Goal: Register for event/course

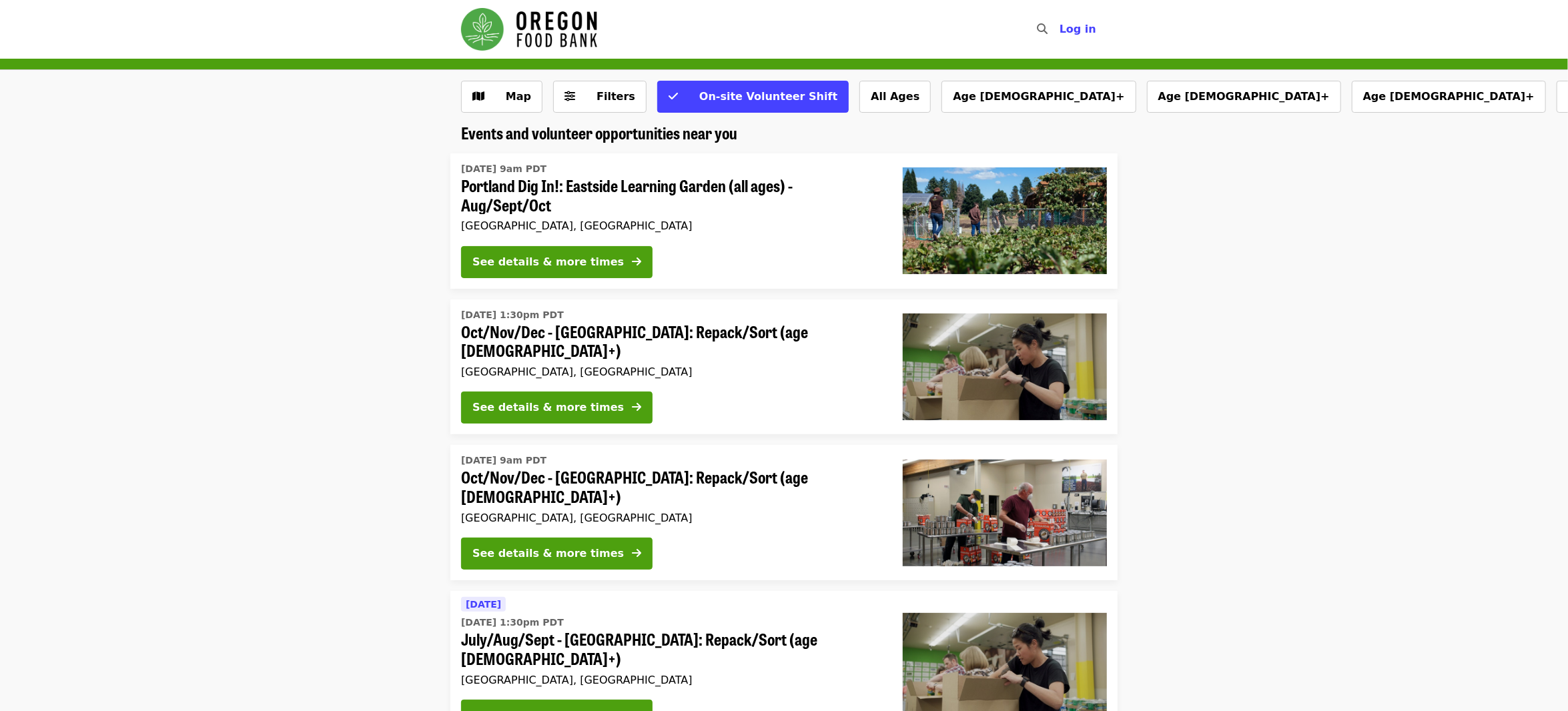
click at [549, 339] on span "Oct/Nov/Dec - [GEOGRAPHIC_DATA]: Repack/Sort (age [DEMOGRAPHIC_DATA]+)" at bounding box center [671, 341] width 421 height 39
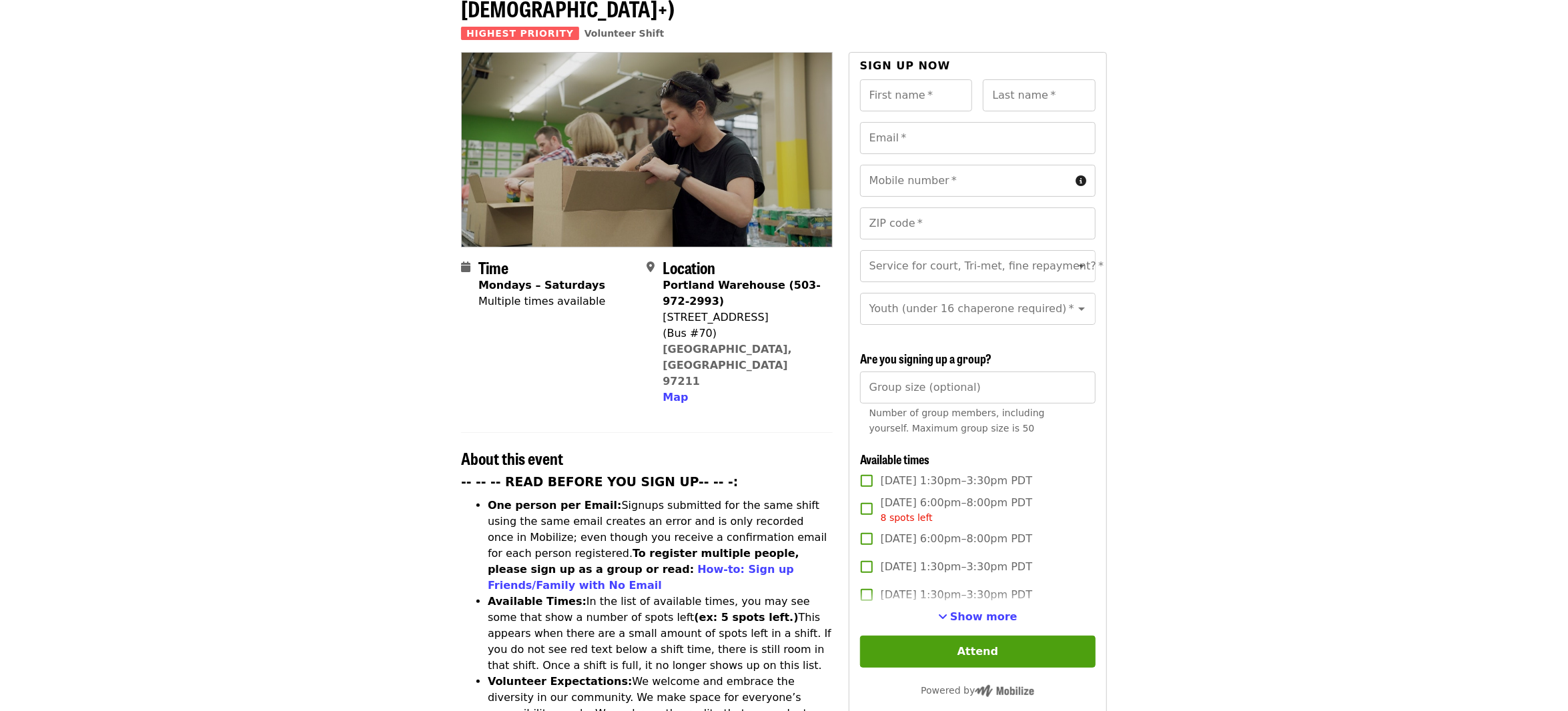
scroll to position [200, 0]
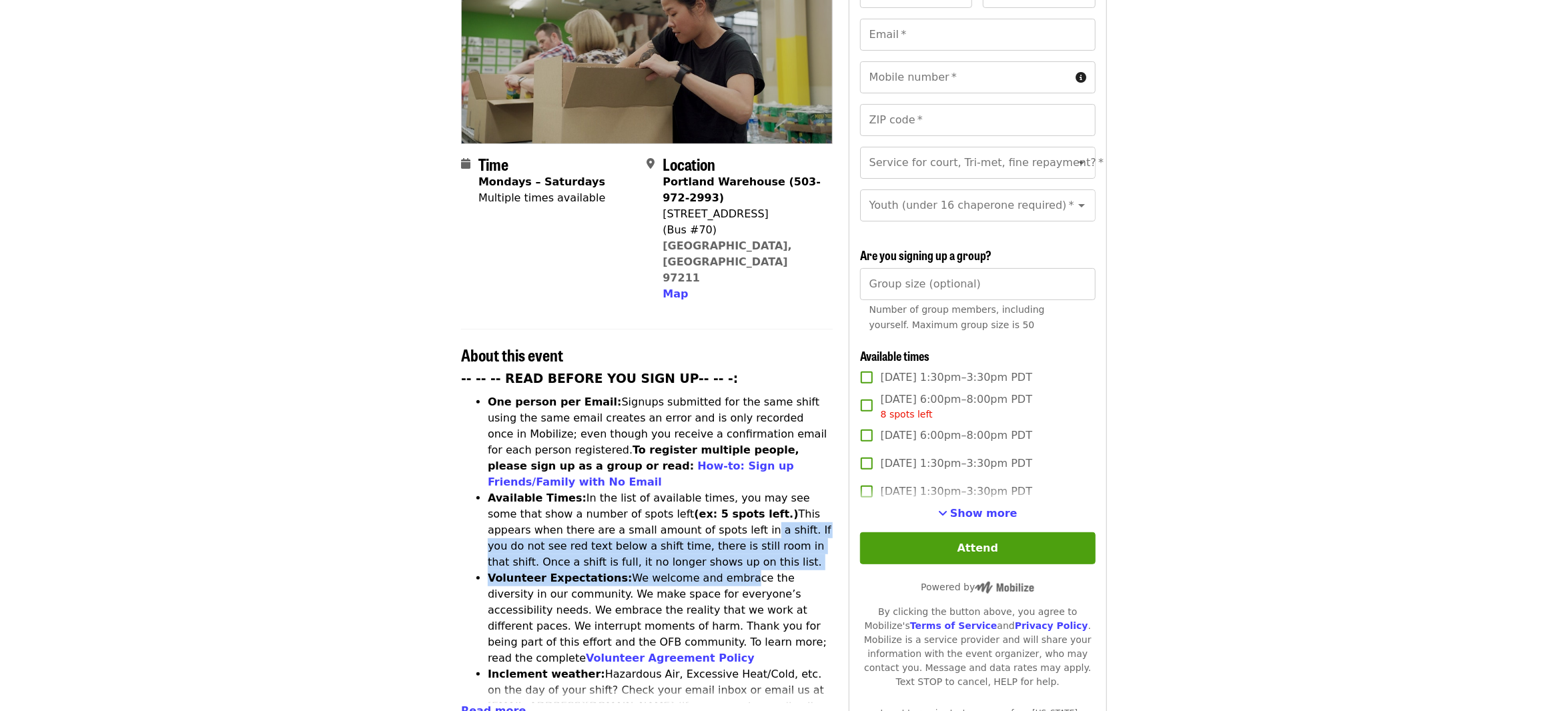
drag, startPoint x: 642, startPoint y: 452, endPoint x: 715, endPoint y: 501, distance: 87.9
click at [715, 500] on ul "One person per Email: Signups submitted for the same shift using the same email…" at bounding box center [647, 658] width 372 height 528
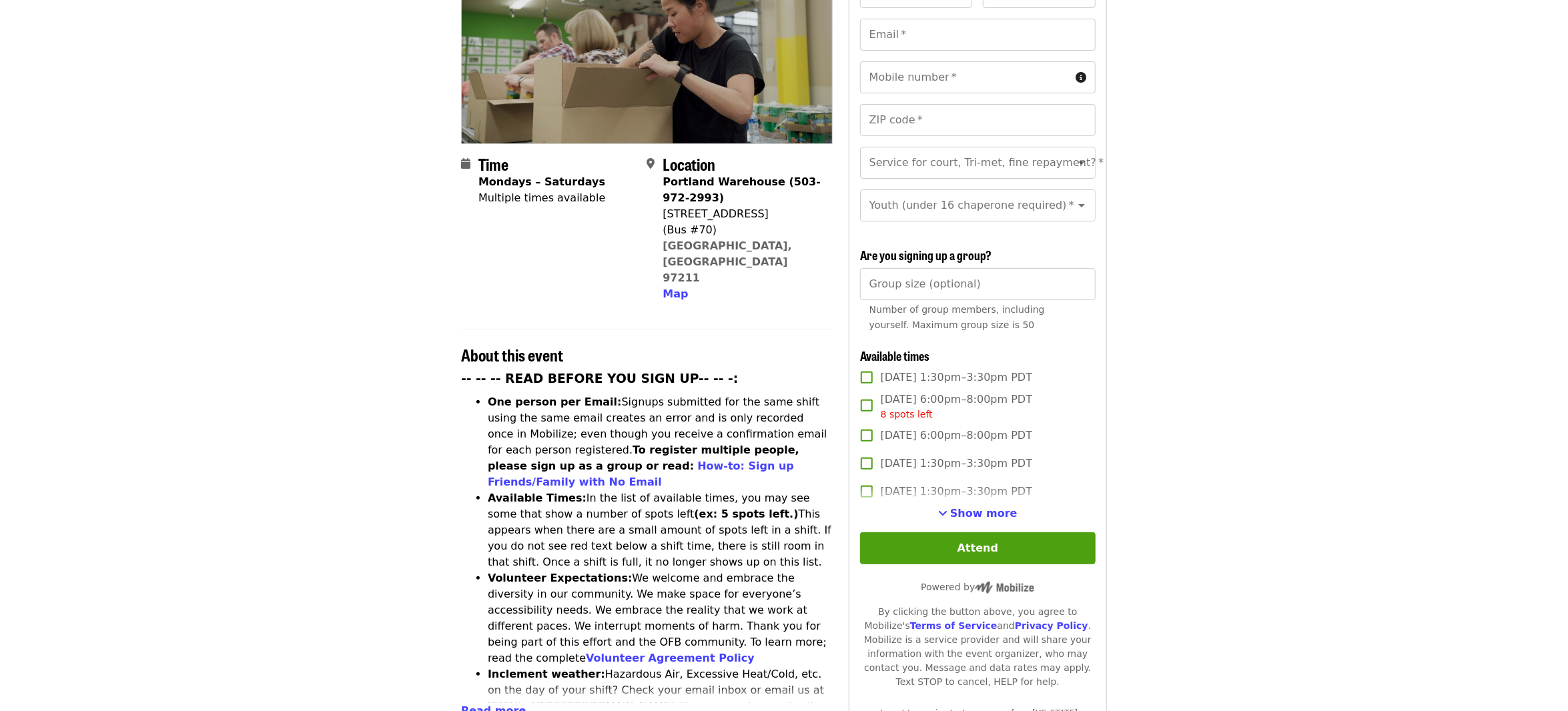
click at [690, 570] on li "Volunteer Expectations: We welcome and embrace the diversity in our community. …" at bounding box center [660, 618] width 345 height 96
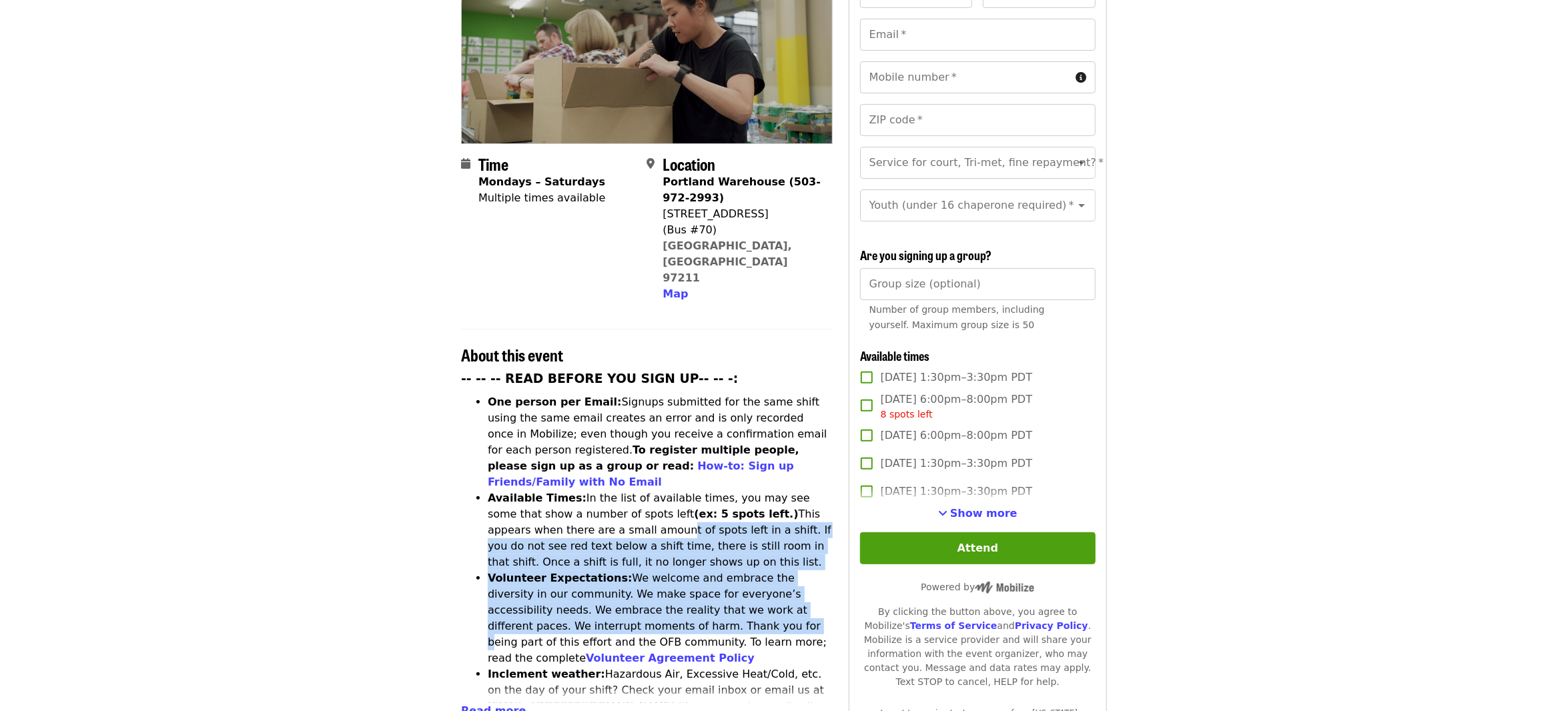
drag, startPoint x: 569, startPoint y: 456, endPoint x: 652, endPoint y: 559, distance: 132.3
click at [650, 559] on ul "One person per Email: Signups submitted for the same shift using the same email…" at bounding box center [647, 658] width 372 height 528
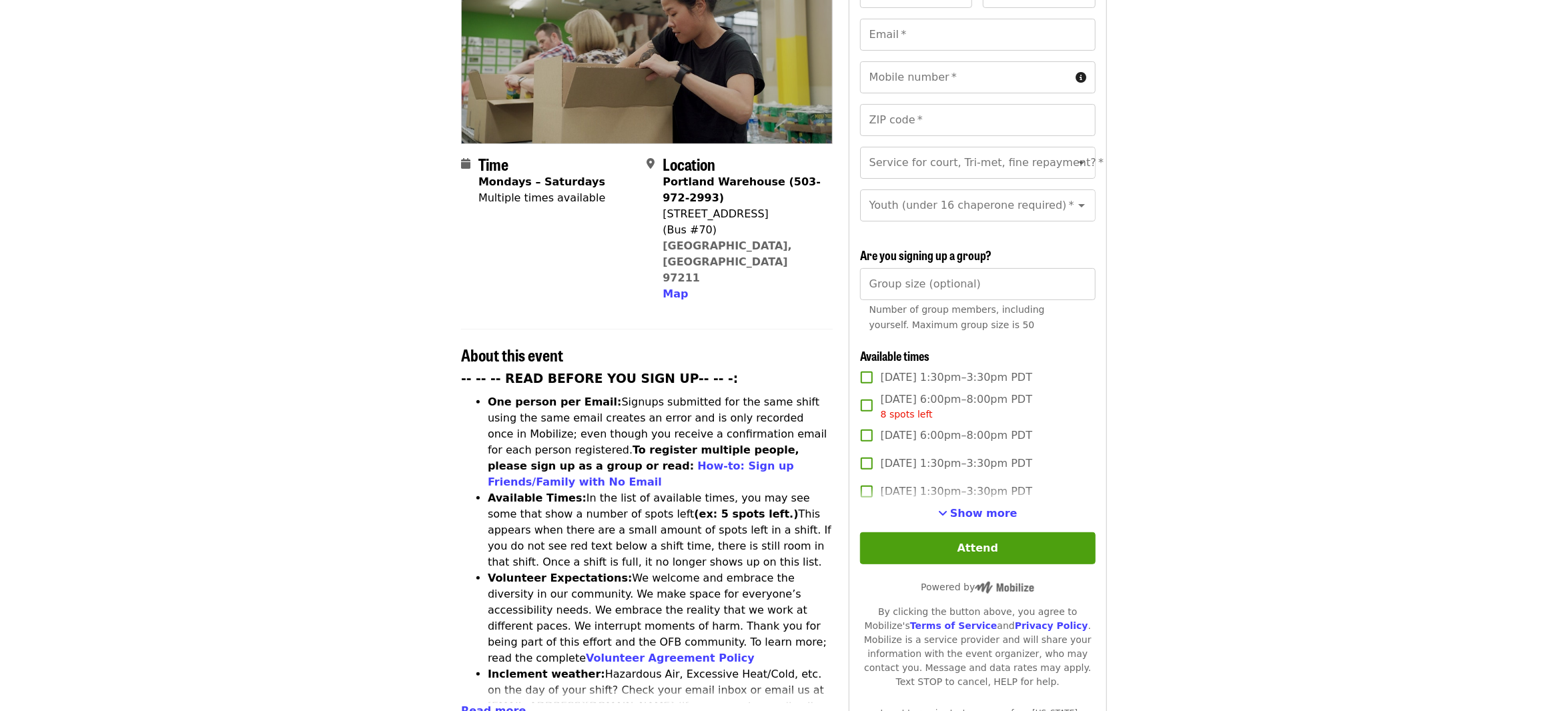
drag, startPoint x: 666, startPoint y: 559, endPoint x: 652, endPoint y: 551, distance: 16.1
click at [664, 570] on li "Volunteer Expectations: We welcome and embrace the diversity in our community. …" at bounding box center [660, 618] width 345 height 96
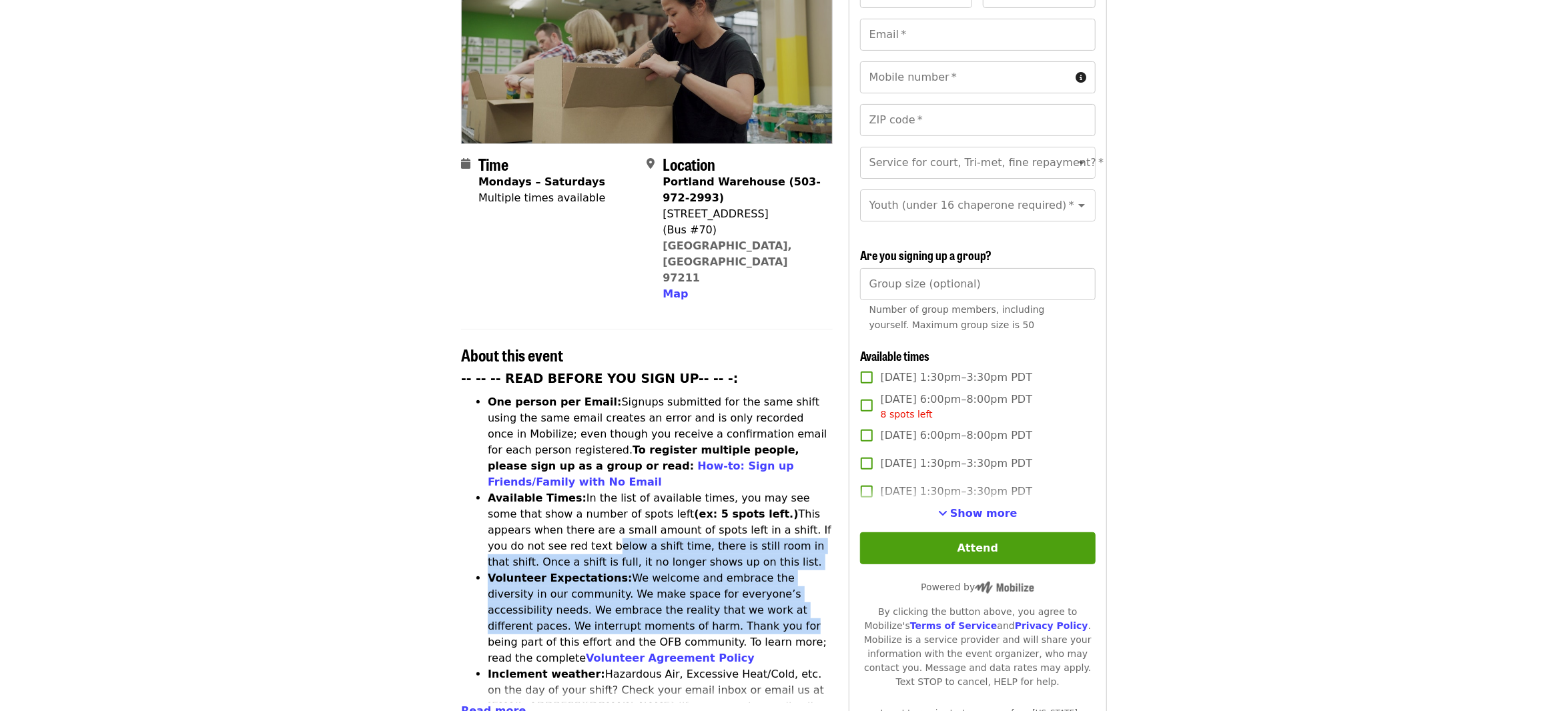
drag, startPoint x: 636, startPoint y: 549, endPoint x: 467, endPoint y: 472, distance: 185.7
click at [467, 472] on ul "One person per Email: Signups submitted for the same shift using the same email…" at bounding box center [647, 658] width 372 height 528
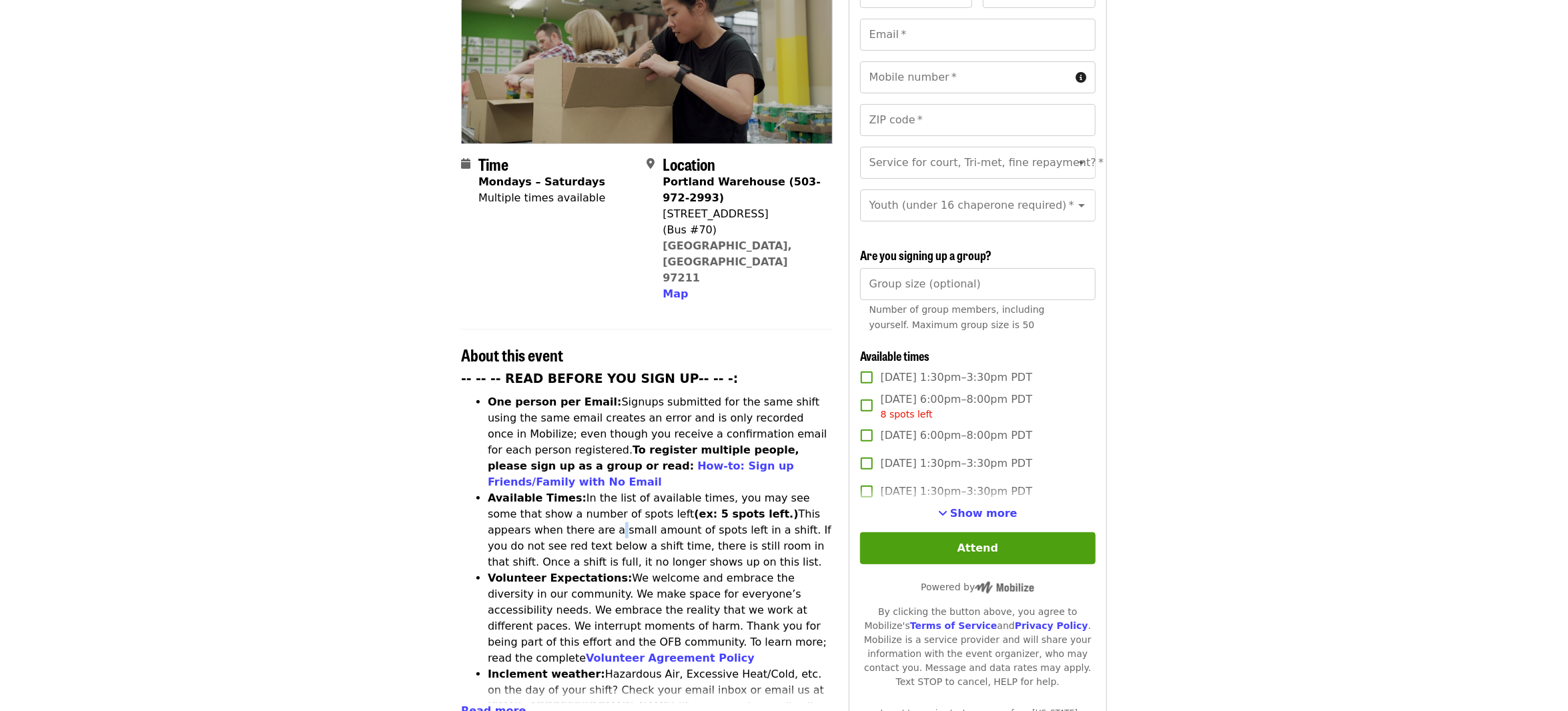
drag, startPoint x: 508, startPoint y: 461, endPoint x: 536, endPoint y: 460, distance: 28.0
click at [518, 490] on li "Available Times: In the list of available times, you may see some that show a n…" at bounding box center [660, 530] width 345 height 80
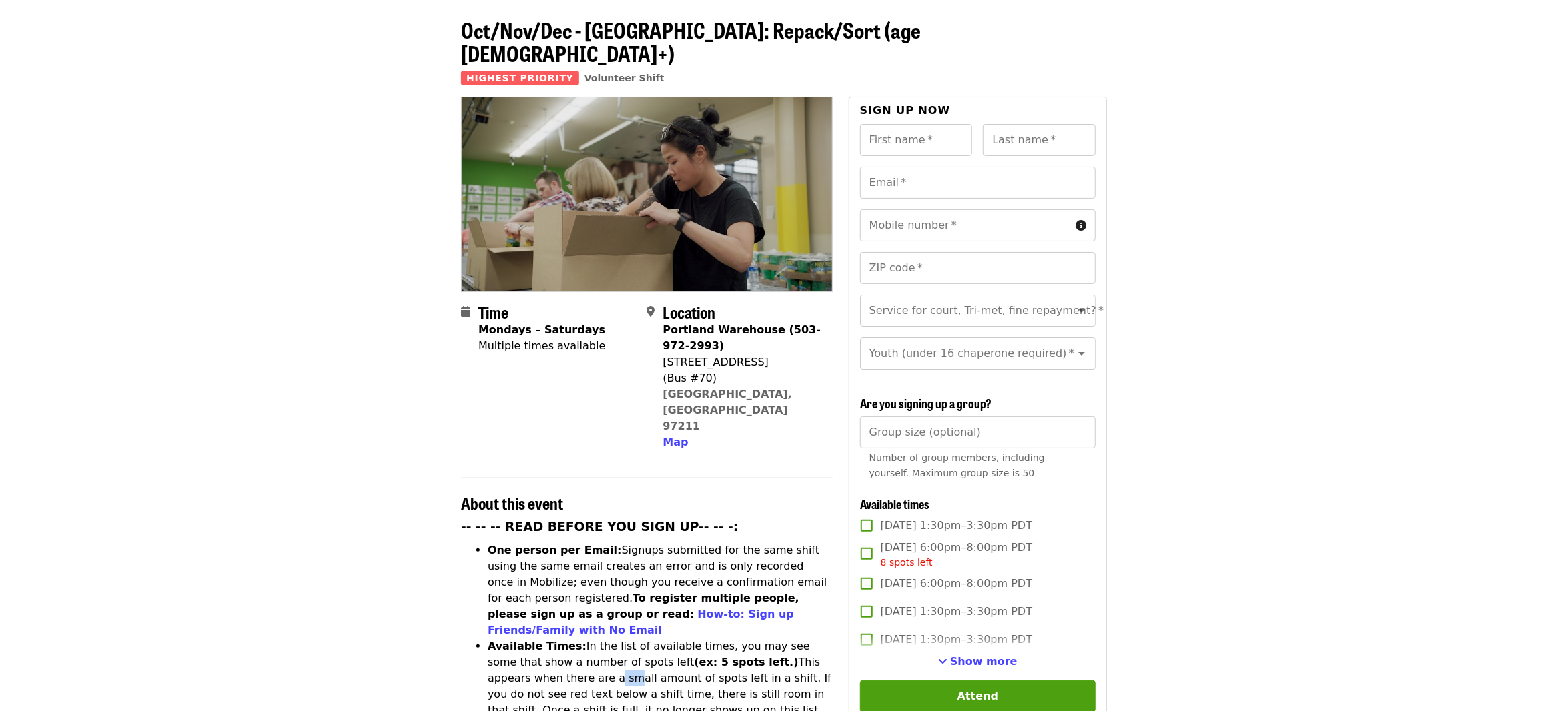
scroll to position [0, 0]
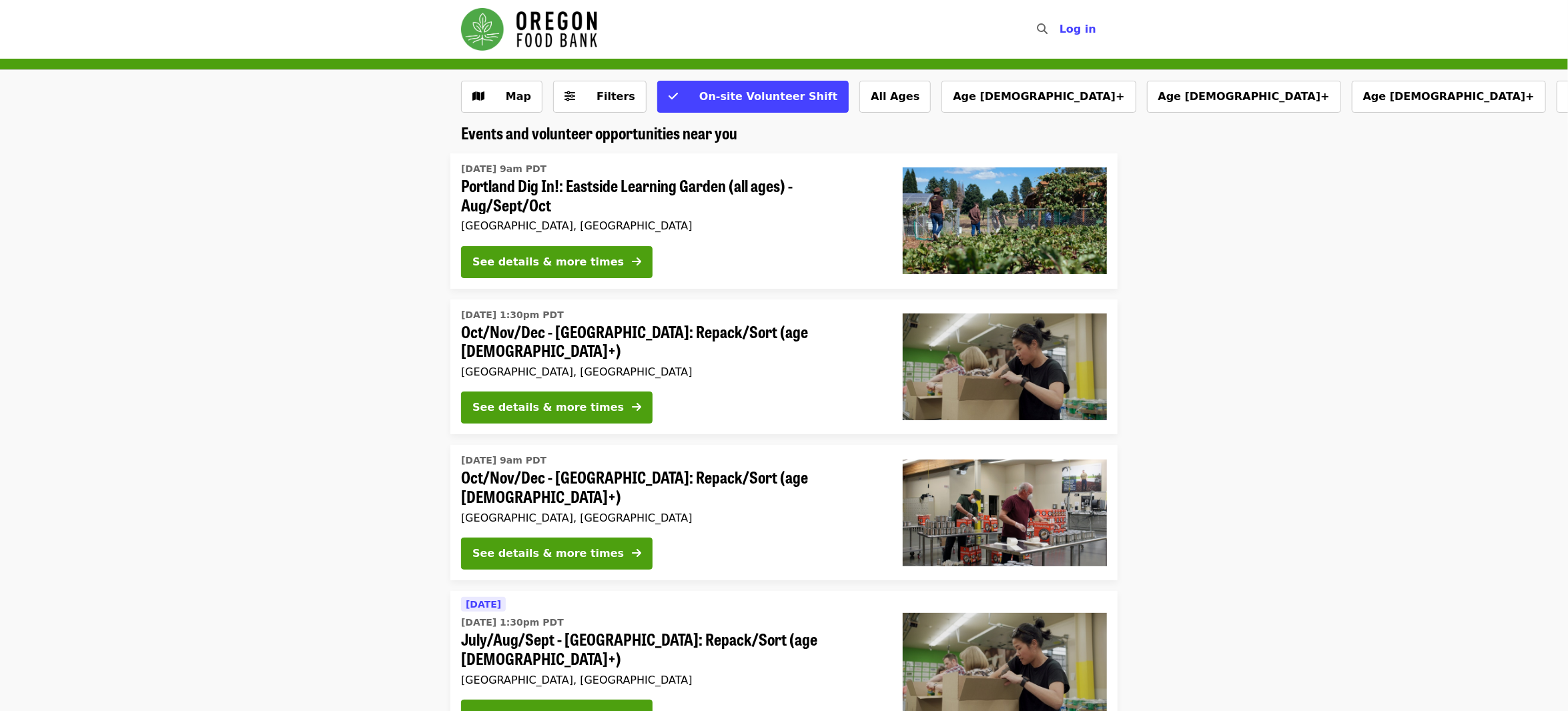
click at [582, 205] on span "Portland Dig In!: Eastside Learning Garden (all ages) - Aug/Sept/Oct" at bounding box center [671, 195] width 421 height 39
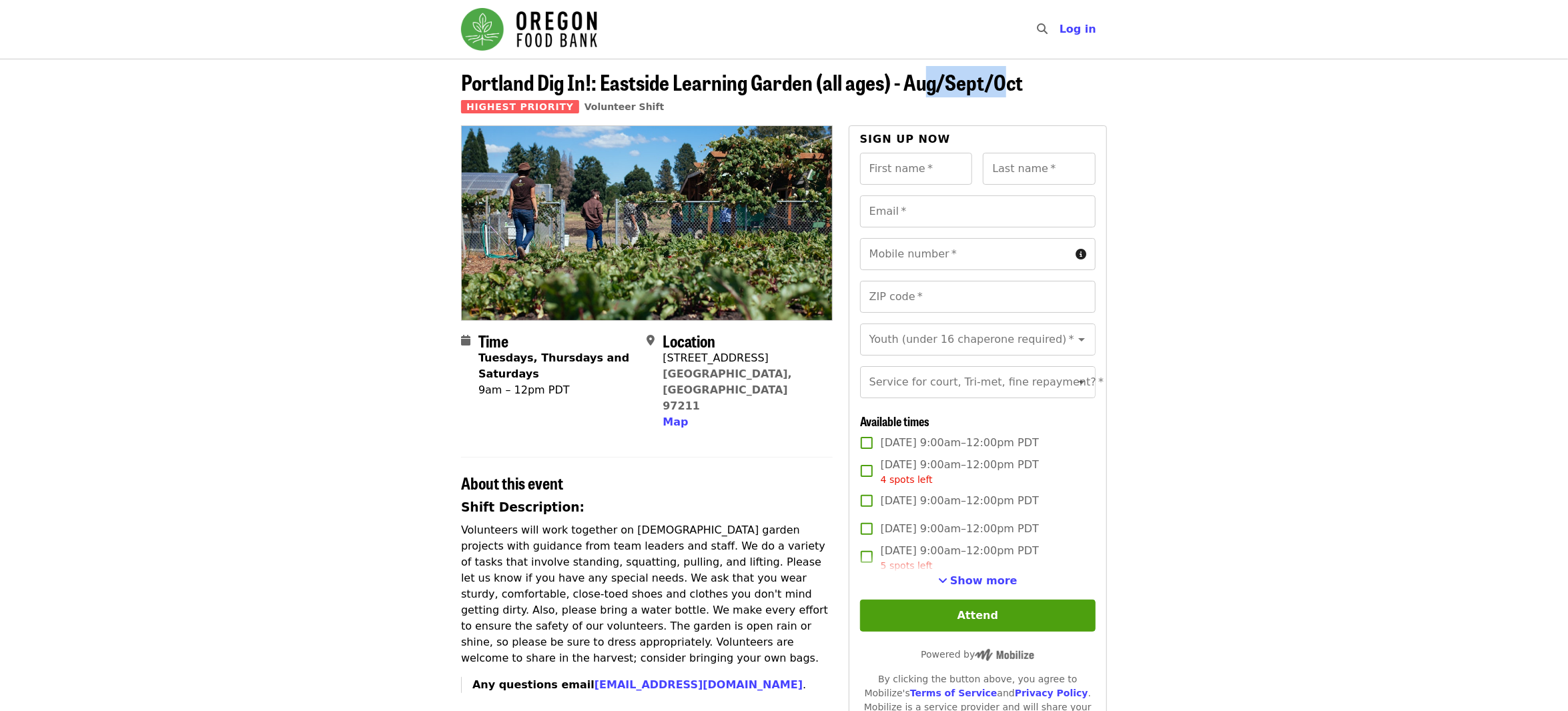
drag, startPoint x: 950, startPoint y: 80, endPoint x: 1007, endPoint y: 82, distance: 57.0
click at [1007, 82] on span "Portland Dig In!: Eastside Learning Garden (all ages) - Aug/Sept/Oct" at bounding box center [742, 82] width 562 height 31
click at [935, 79] on span "Portland Dig In!: Eastside Learning Garden (all ages) - Aug/Sept/Oct" at bounding box center [742, 82] width 562 height 31
drag, startPoint x: 602, startPoint y: 83, endPoint x: 769, endPoint y: 83, distance: 167.0
click at [769, 83] on span "Portland Dig In!: Eastside Learning Garden (all ages) - Aug/Sept/Oct" at bounding box center [742, 82] width 562 height 31
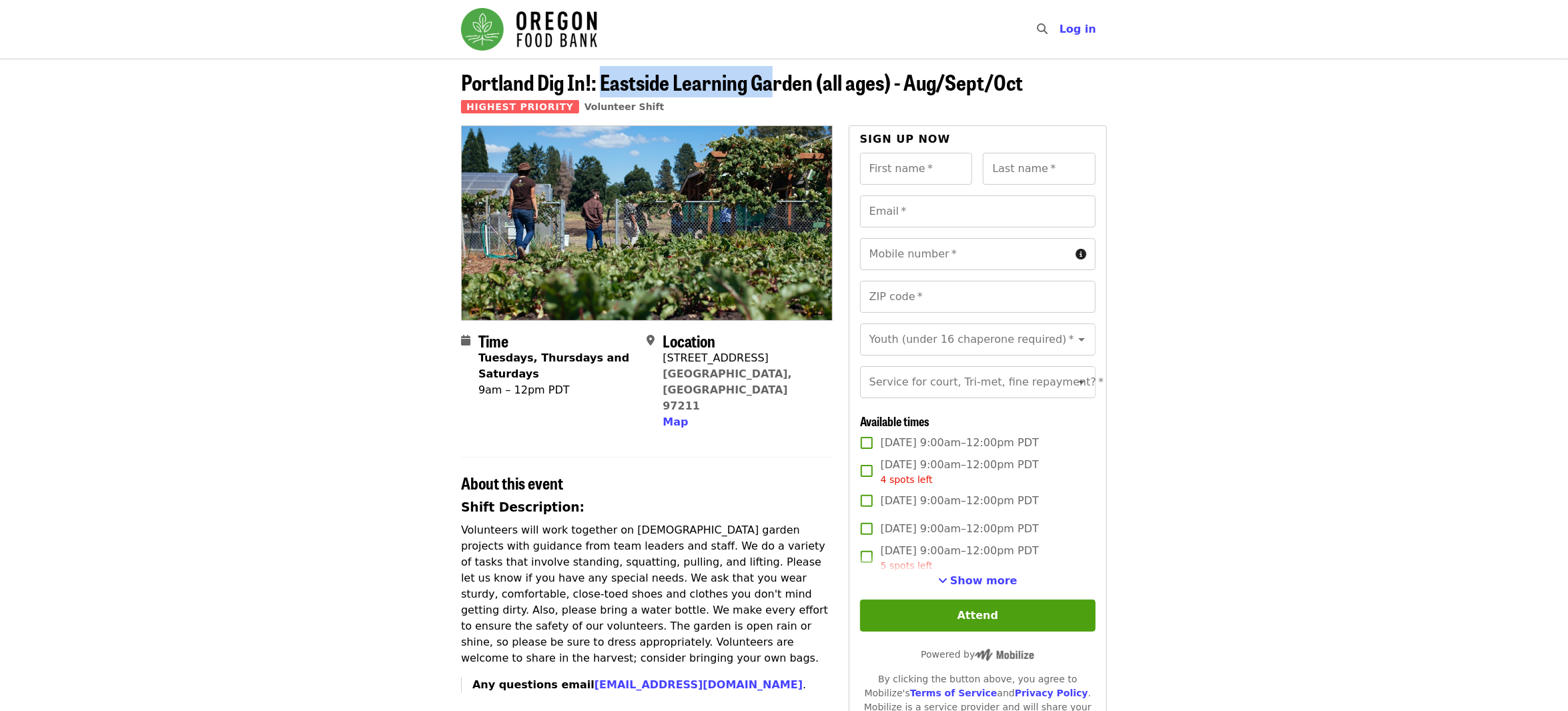
click at [632, 86] on span "Portland Dig In!: Eastside Learning Garden (all ages) - Aug/Sept/Oct" at bounding box center [742, 82] width 562 height 31
click at [359, 353] on article "Portland Dig In!: [GEOGRAPHIC_DATA] (all ages) - Aug/Sept/Oct Highest Priority …" at bounding box center [784, 701] width 1568 height 1285
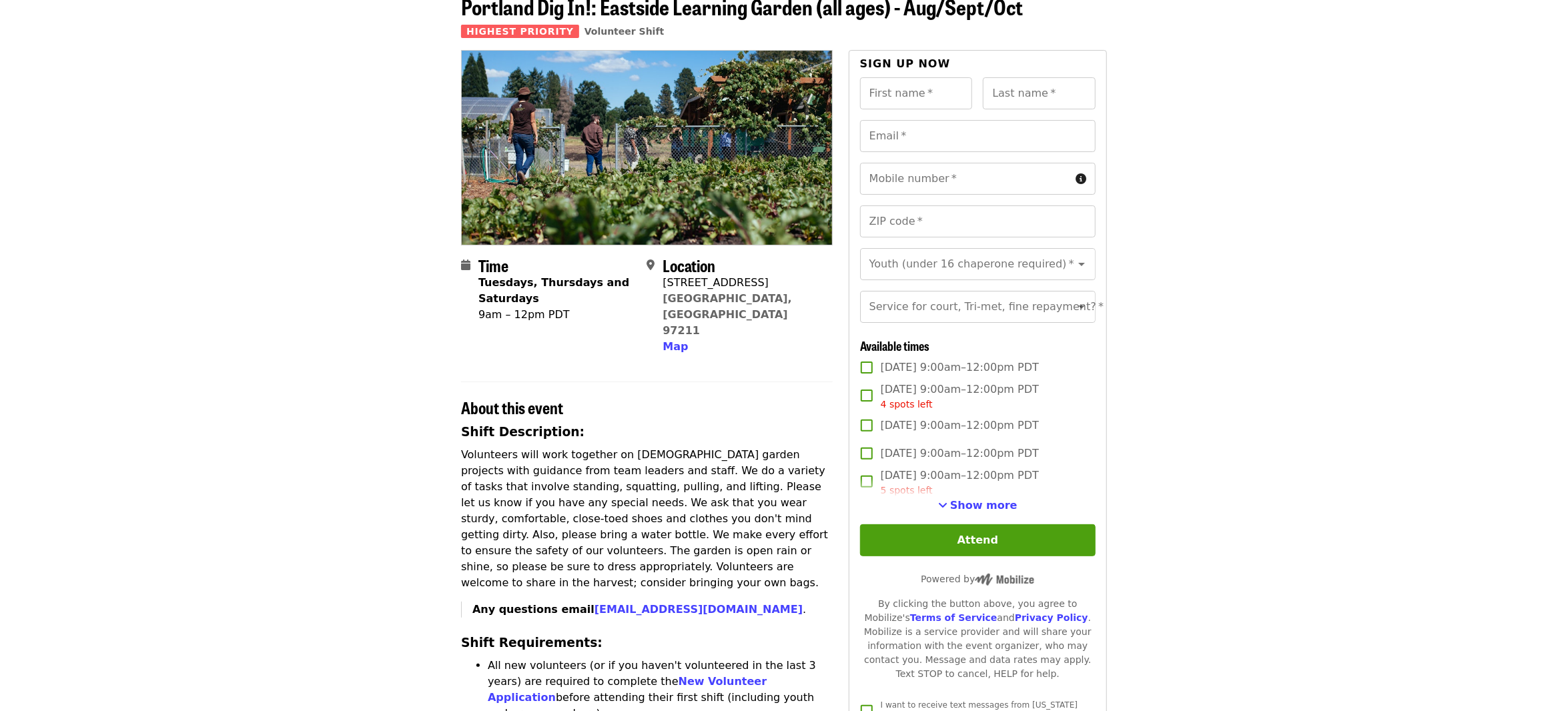
scroll to position [133, 0]
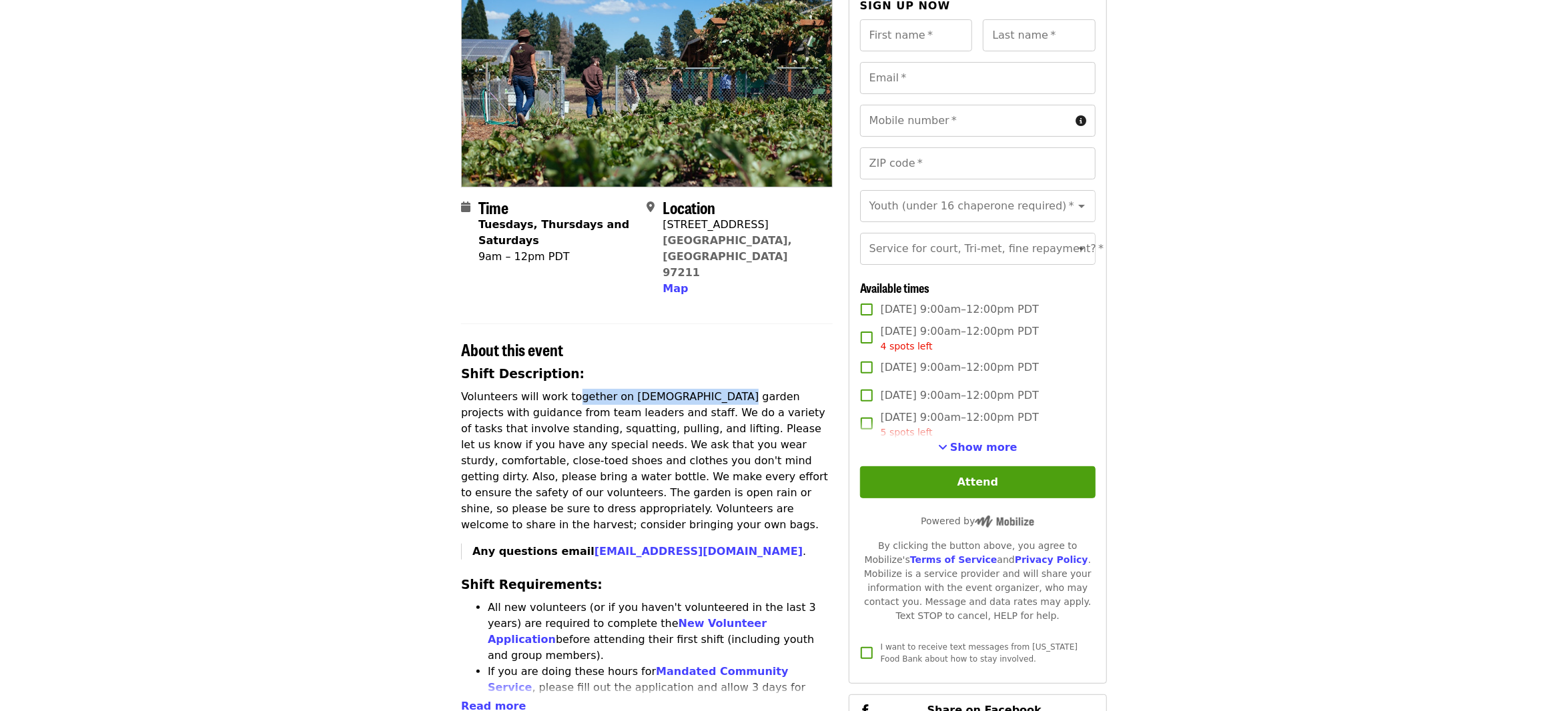
drag, startPoint x: 573, startPoint y: 365, endPoint x: 705, endPoint y: 364, distance: 132.0
click at [705, 389] on p "Volunteers will work together on [DEMOGRAPHIC_DATA] garden projects with guidan…" at bounding box center [647, 460] width 372 height 144
click at [727, 389] on p "Volunteers will work together on [DEMOGRAPHIC_DATA] garden projects with guidan…" at bounding box center [647, 460] width 372 height 144
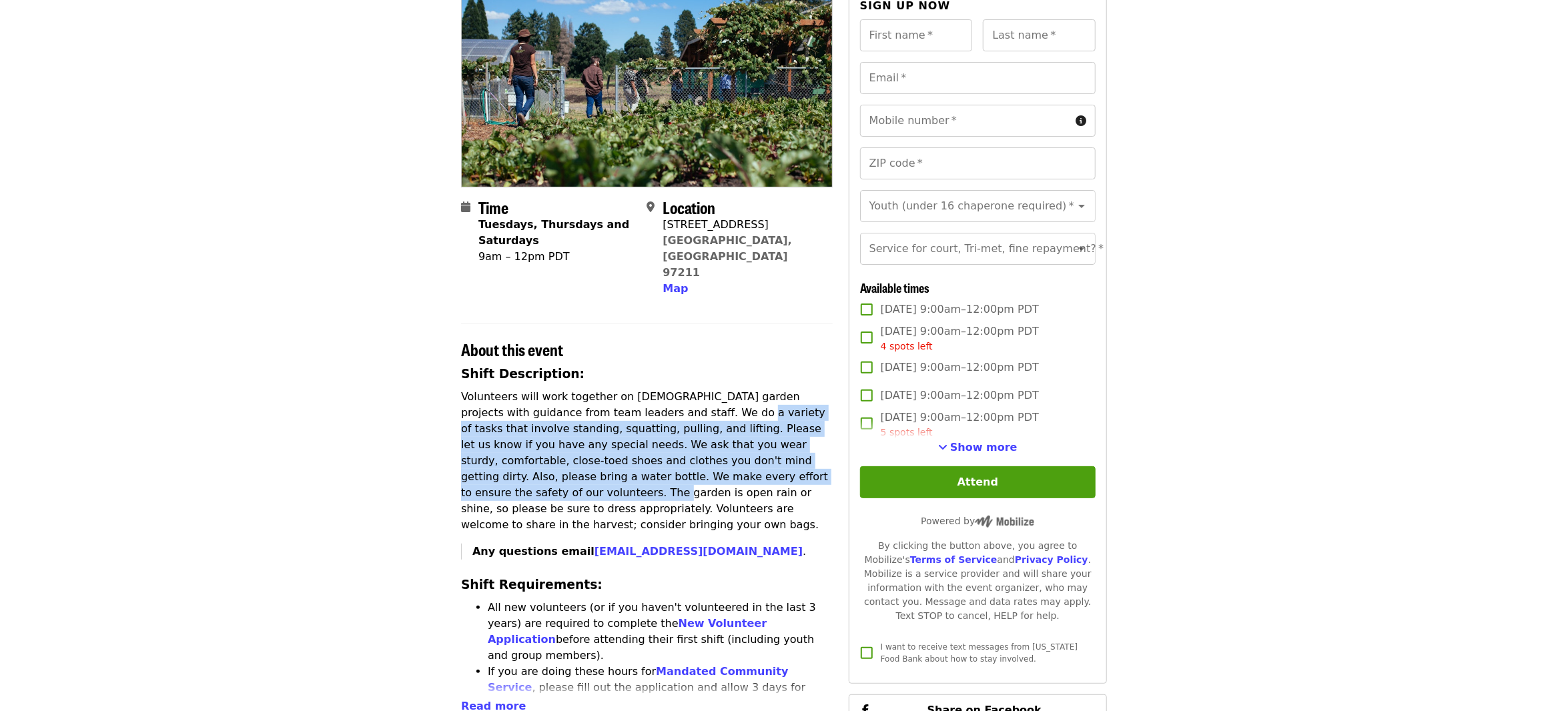
drag, startPoint x: 648, startPoint y: 383, endPoint x: 740, endPoint y: 442, distance: 109.3
click at [740, 442] on p "Volunteers will work together on [DEMOGRAPHIC_DATA] garden projects with guidan…" at bounding box center [647, 460] width 372 height 144
click at [655, 434] on p "Volunteers will work together on [DEMOGRAPHIC_DATA] garden projects with guidan…" at bounding box center [647, 460] width 372 height 144
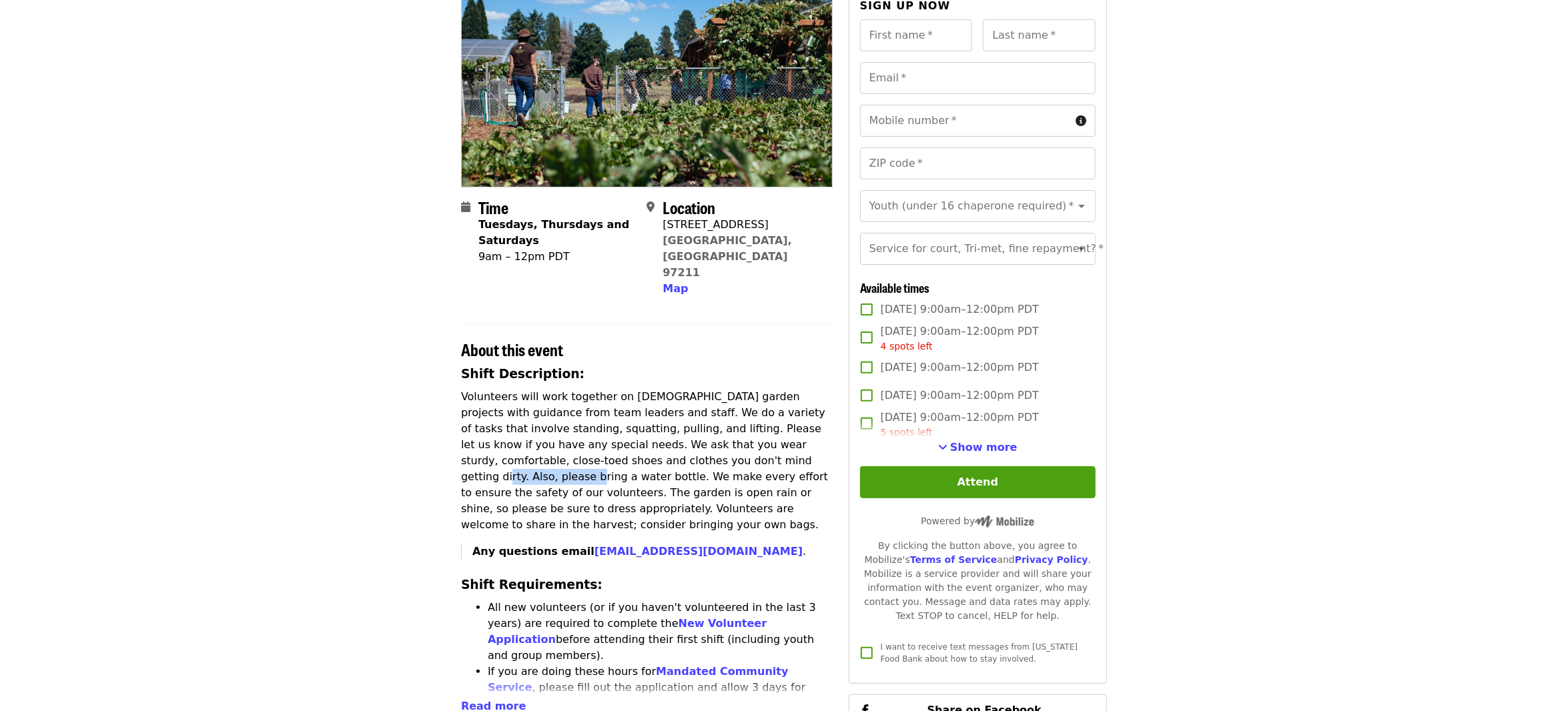
drag, startPoint x: 610, startPoint y: 428, endPoint x: 711, endPoint y: 433, distance: 101.1
click at [710, 433] on p "Volunteers will work together on [DEMOGRAPHIC_DATA] garden projects with guidan…" at bounding box center [647, 460] width 372 height 144
click at [709, 435] on p "Volunteers will work together on [DEMOGRAPHIC_DATA] garden projects with guidan…" at bounding box center [647, 460] width 372 height 144
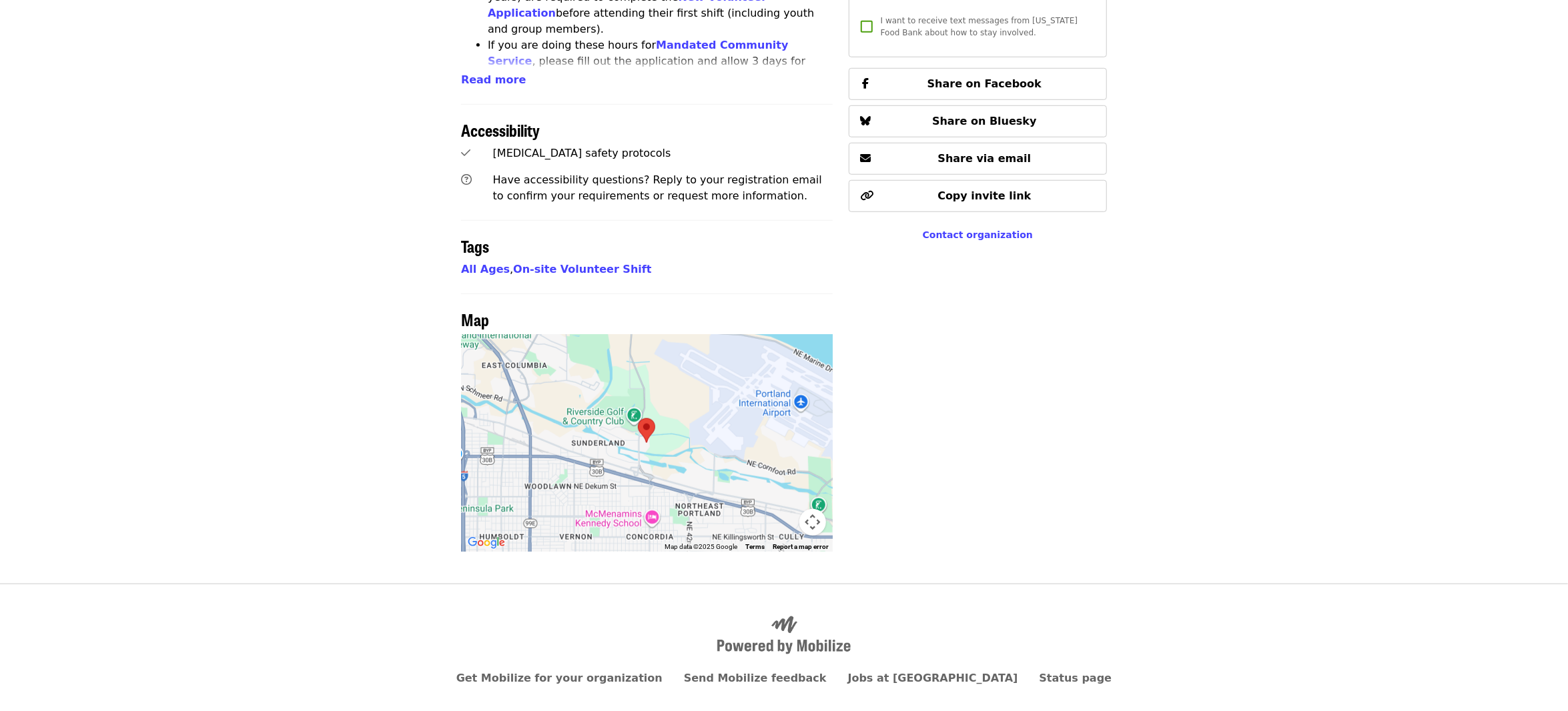
scroll to position [770, 0]
